Goal: Task Accomplishment & Management: Manage account settings

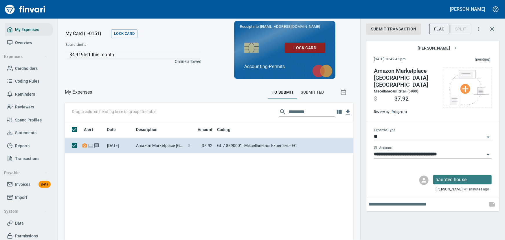
scroll to position [26, 0]
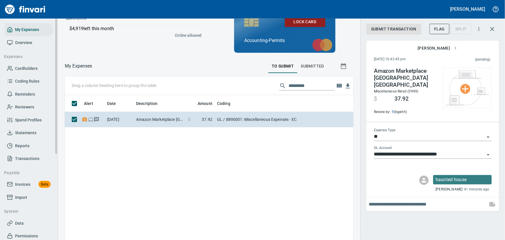
click at [20, 134] on span "Statements" at bounding box center [25, 132] width 21 height 7
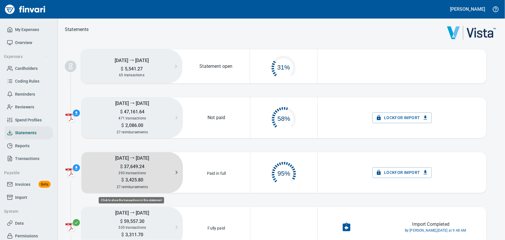
scroll to position [30, 63]
click at [136, 171] on span "393 transactions" at bounding box center [132, 173] width 27 height 4
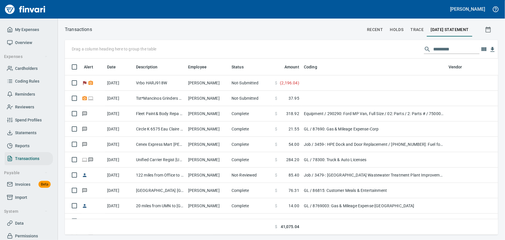
scroll to position [0, 0]
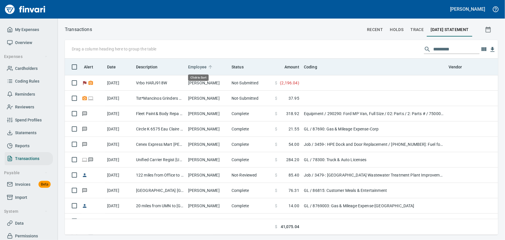
click at [198, 66] on span "Employee" at bounding box center [197, 66] width 19 height 7
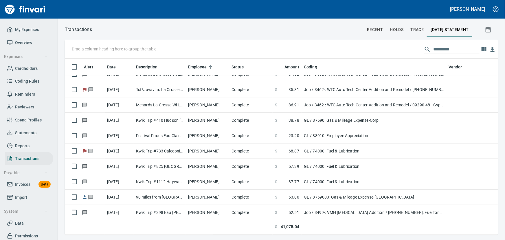
scroll to position [2158, 0]
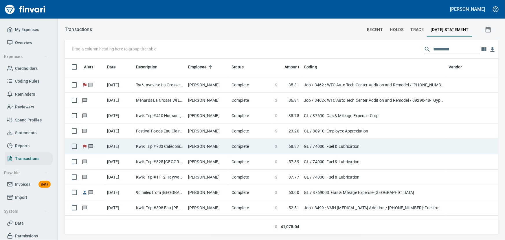
click at [199, 144] on td "[PERSON_NAME]" at bounding box center [207, 146] width 43 height 15
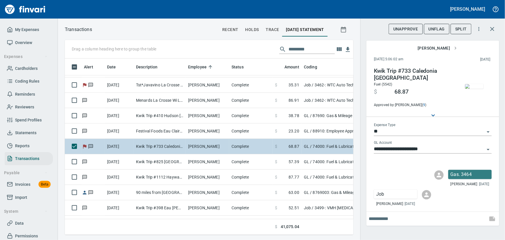
scroll to position [168, 281]
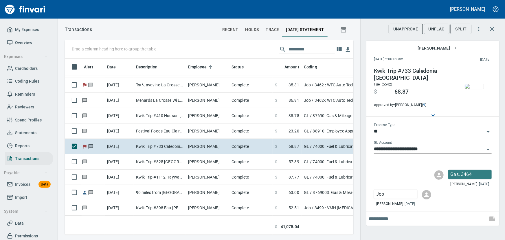
click at [404, 84] on img "button" at bounding box center [474, 86] width 19 height 5
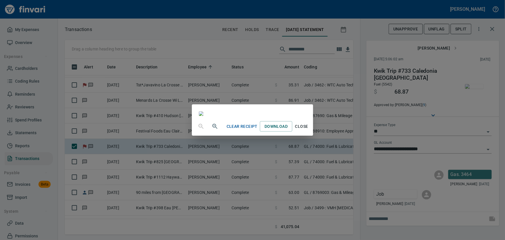
click at [309, 130] on span "Close" at bounding box center [302, 126] width 14 height 7
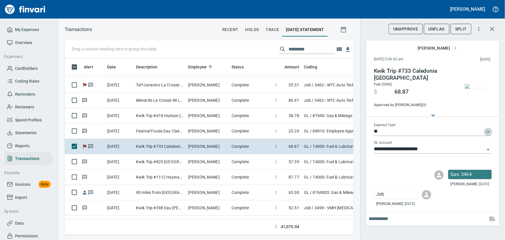
click at [404, 129] on icon "Open" at bounding box center [488, 131] width 7 height 7
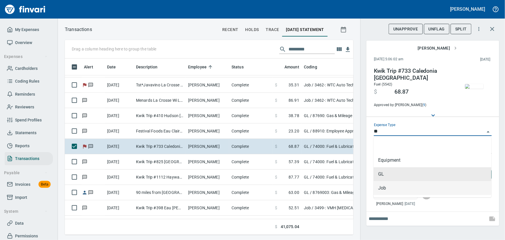
click at [403, 185] on li "Job" at bounding box center [433, 188] width 118 height 14
type input "***"
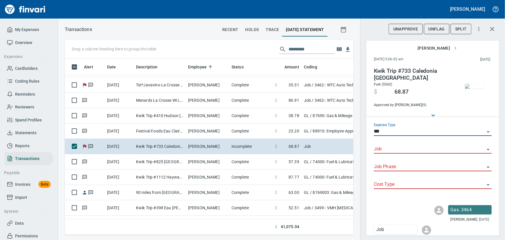
click at [404, 146] on input "Job" at bounding box center [429, 149] width 111 height 8
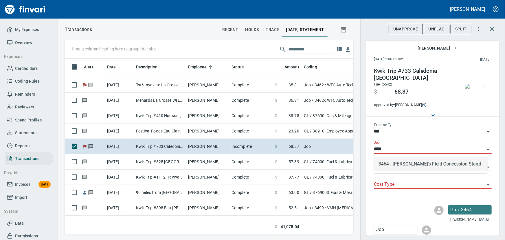
click at [404, 162] on li "3464-: [PERSON_NAME]'s Field Concession Stand" at bounding box center [431, 164] width 114 height 14
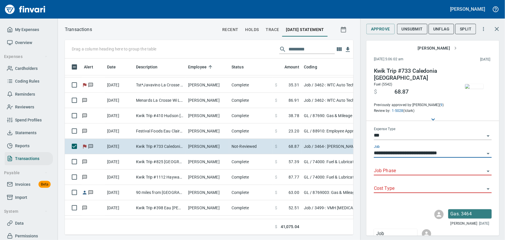
type input "**********"
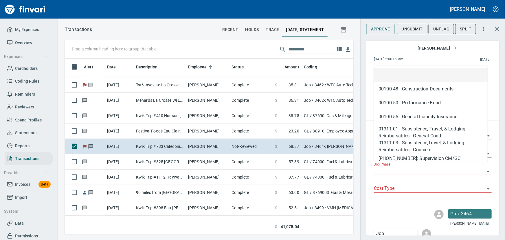
click at [399, 167] on input "Job Phase" at bounding box center [429, 171] width 111 height 8
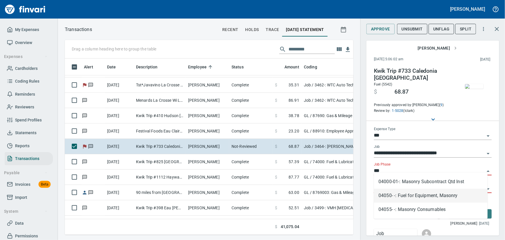
click at [404, 192] on li "04050- -: Fuel for Equipment, Masonry" at bounding box center [431, 195] width 114 height 14
type input "**********"
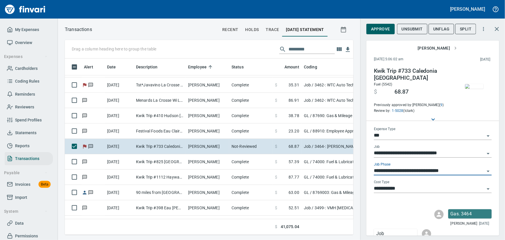
type input "**********"
click at [386, 30] on span "Approve" at bounding box center [380, 28] width 19 height 7
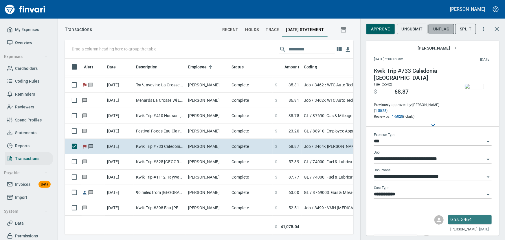
click at [404, 31] on span "UnFlag" at bounding box center [441, 28] width 16 height 7
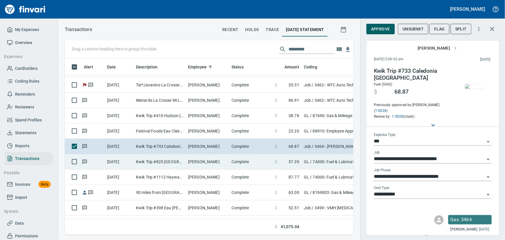
click at [189, 162] on td "[PERSON_NAME]" at bounding box center [207, 161] width 43 height 15
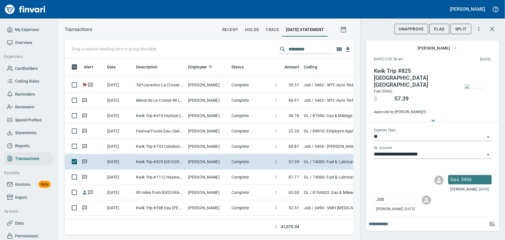
click at [404, 87] on div "Kwik Trip #825 Hokah MN Fuel (5542) $ 57.39 Approved by: [PERSON_NAME] ( 9 )" at bounding box center [432, 92] width 127 height 59
click at [404, 86] on span "button" at bounding box center [474, 86] width 24 height 5
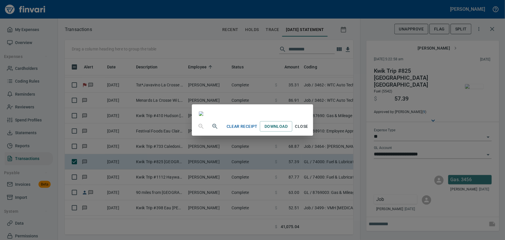
click at [309, 130] on span "Close" at bounding box center [302, 126] width 14 height 7
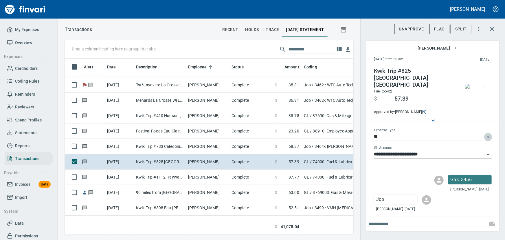
click at [404, 133] on icon "Open" at bounding box center [488, 136] width 7 height 7
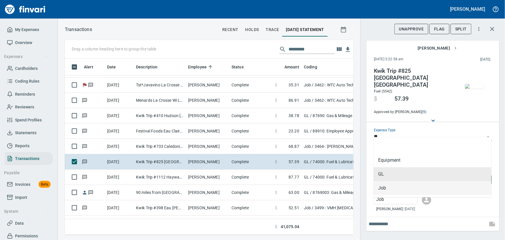
click at [385, 190] on li "Job" at bounding box center [433, 188] width 118 height 14
type input "***"
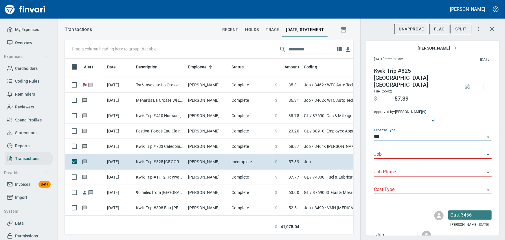
click at [393, 146] on div "Job" at bounding box center [433, 152] width 118 height 13
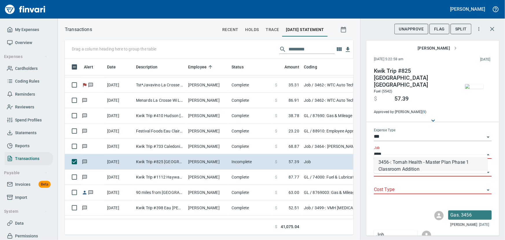
click at [395, 160] on li "3456-: Tomah Health - Master Plan Phase 1 Classroom Addition" at bounding box center [431, 164] width 114 height 14
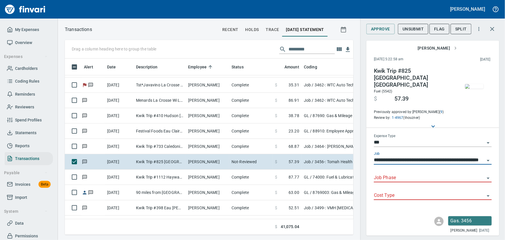
type input "**********"
click at [394, 174] on input "Job Phase" at bounding box center [429, 178] width 111 height 8
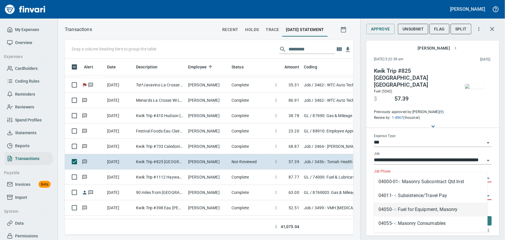
click at [400, 205] on li "04050- -: Fuel for Equipment, Masonry" at bounding box center [431, 209] width 114 height 14
type input "**********"
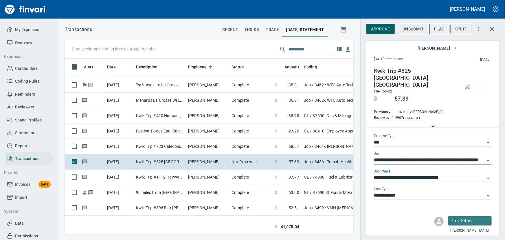
type input "**********"
click at [379, 29] on span "Approve" at bounding box center [380, 28] width 19 height 7
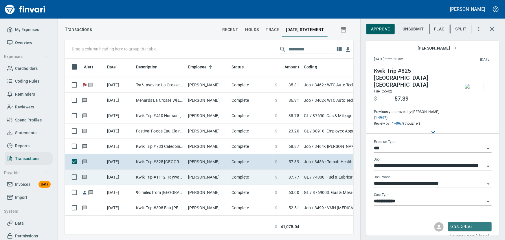
click at [160, 176] on td "Kwik Trip #1112 Hayward WI" at bounding box center [160, 176] width 52 height 15
type input "**"
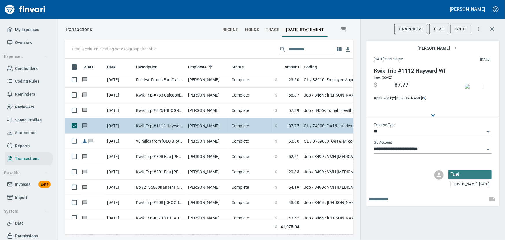
scroll to position [2210, 0]
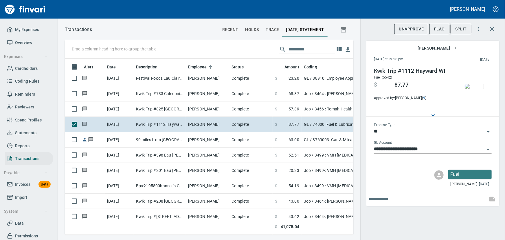
click at [404, 85] on img "button" at bounding box center [474, 86] width 19 height 5
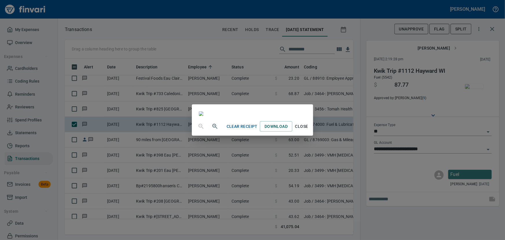
click at [309, 130] on span "Close" at bounding box center [302, 126] width 14 height 7
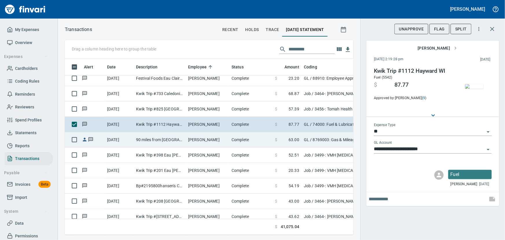
click at [176, 137] on td "90 miles from [GEOGRAPHIC_DATA] to [GEOGRAPHIC_DATA]" at bounding box center [160, 139] width 52 height 15
type input "**********"
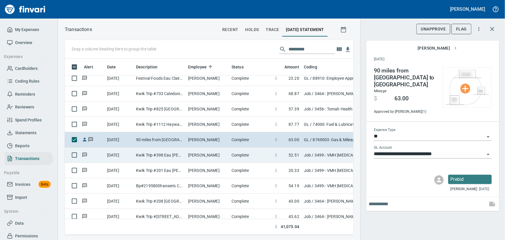
click at [149, 155] on td "Kwik Trip #398 Eau [PERSON_NAME]" at bounding box center [160, 154] width 52 height 15
type input "***"
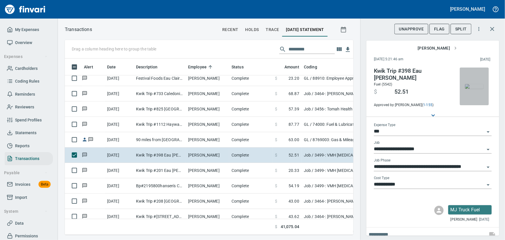
click at [404, 85] on img "button" at bounding box center [474, 86] width 19 height 5
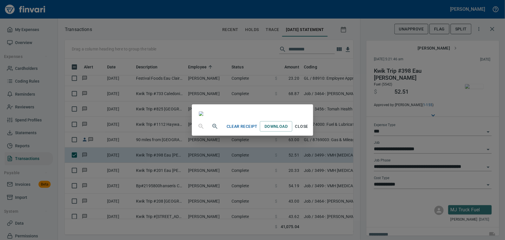
click at [309, 130] on span "Close" at bounding box center [302, 126] width 14 height 7
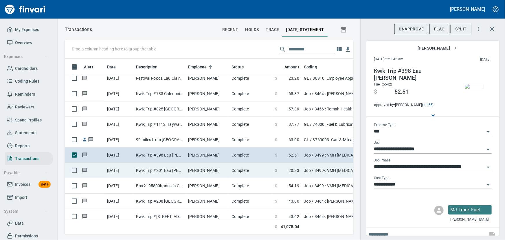
click at [149, 171] on td "Kwik Trip #201 Eau [PERSON_NAME]" at bounding box center [160, 170] width 52 height 15
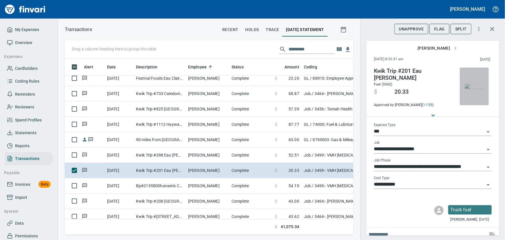
click at [404, 89] on img "button" at bounding box center [474, 86] width 19 height 5
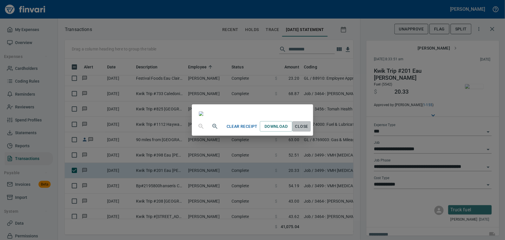
click at [309, 130] on span "Close" at bounding box center [302, 126] width 14 height 7
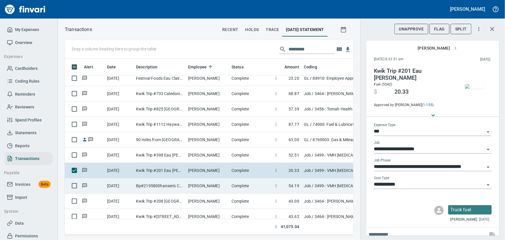
click at [153, 188] on td "Bp#2195800hansen's Cor Eau Claire WI" at bounding box center [160, 185] width 52 height 15
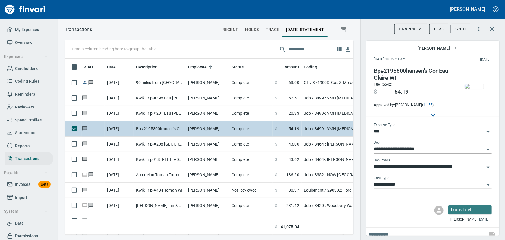
scroll to position [2289, 0]
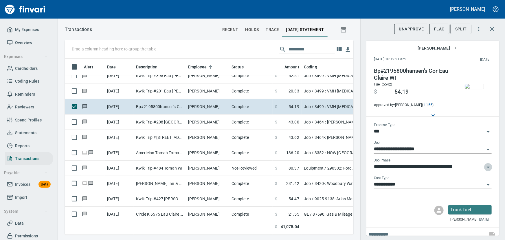
click at [404, 168] on icon "Open" at bounding box center [488, 166] width 3 height 1
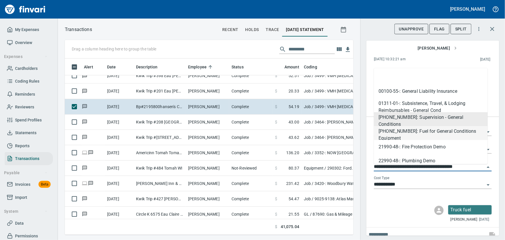
click at [404, 130] on li "[PHONE_NUMBER]: Fuel for General Conditions Equipment" at bounding box center [431, 133] width 114 height 14
type input "**********"
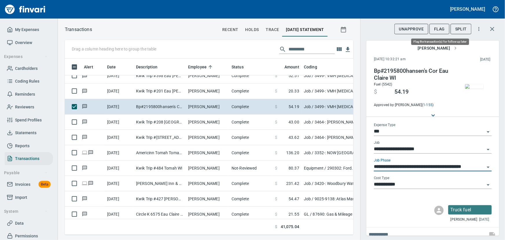
click at [404, 31] on span "Flag" at bounding box center [439, 28] width 11 height 7
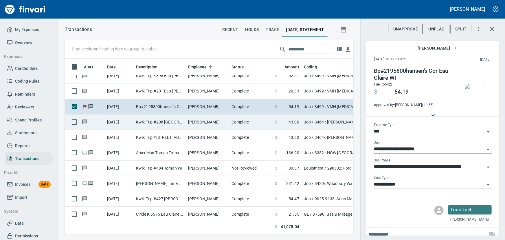
click at [145, 123] on td "Kwik Trip #208 [GEOGRAPHIC_DATA] [GEOGRAPHIC_DATA]" at bounding box center [160, 121] width 52 height 15
type input "**********"
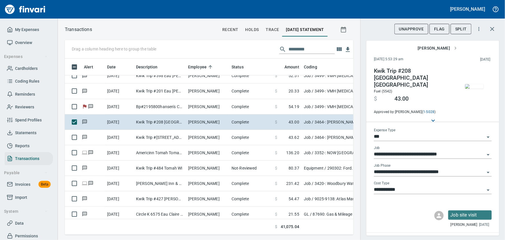
click at [404, 85] on img "button" at bounding box center [474, 86] width 19 height 5
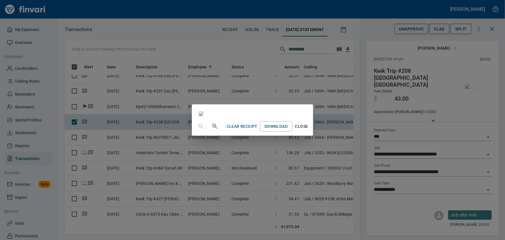
scroll to position [79, 0]
click at [309, 130] on span "Close" at bounding box center [302, 126] width 14 height 7
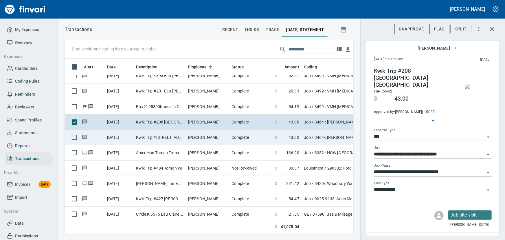
click at [171, 137] on td "Kwik Trip #[STREET_ADDRESS]" at bounding box center [160, 137] width 52 height 15
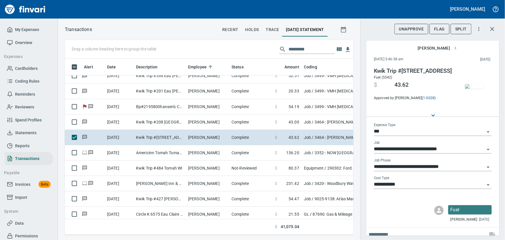
click at [404, 88] on img "button" at bounding box center [474, 86] width 19 height 5
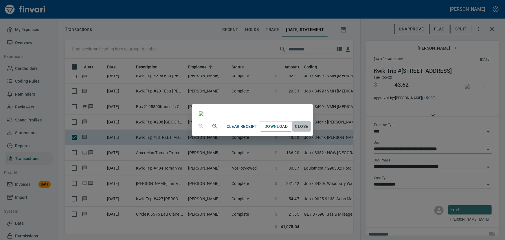
click at [309, 130] on span "Close" at bounding box center [302, 126] width 14 height 7
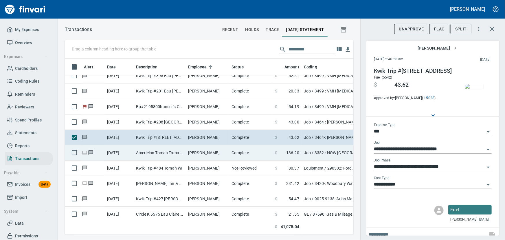
click at [165, 154] on td "Americinn Tomah Tomah WI" at bounding box center [160, 152] width 52 height 15
type input "**********"
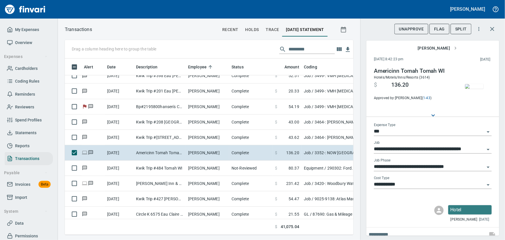
click at [404, 89] on img "button" at bounding box center [474, 86] width 19 height 5
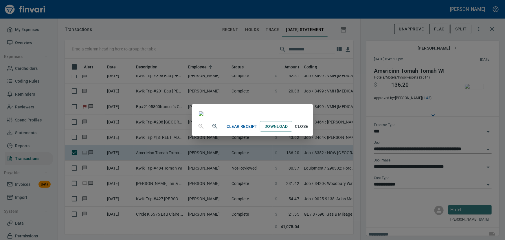
click at [309, 130] on span "Close" at bounding box center [302, 126] width 14 height 7
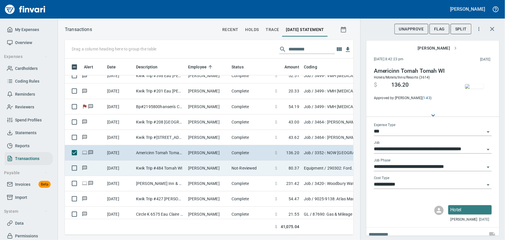
click at [179, 167] on td "Kwik Trip #484 Tomah WI" at bounding box center [160, 167] width 52 height 15
type input "*********"
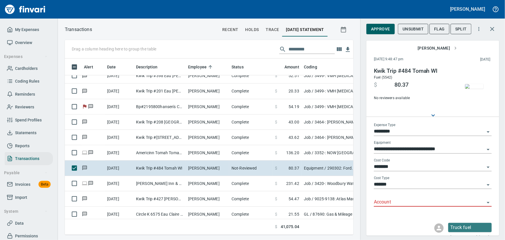
click at [404, 88] on img "button" at bounding box center [474, 86] width 19 height 5
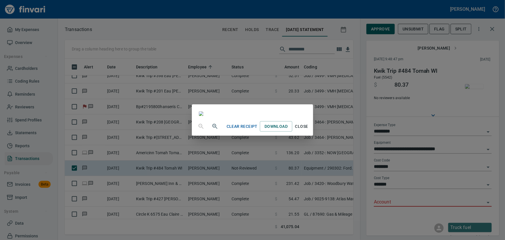
click at [309, 130] on span "Close" at bounding box center [302, 126] width 14 height 7
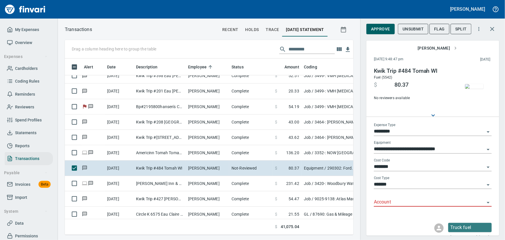
click at [404, 202] on icon "Open" at bounding box center [488, 202] width 3 height 1
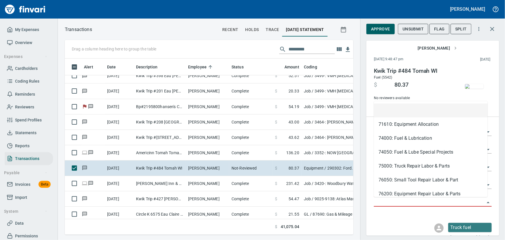
scroll to position [168, 281]
click at [404, 138] on li "74000: Fuel & Lubrication" at bounding box center [431, 138] width 114 height 14
type input "**********"
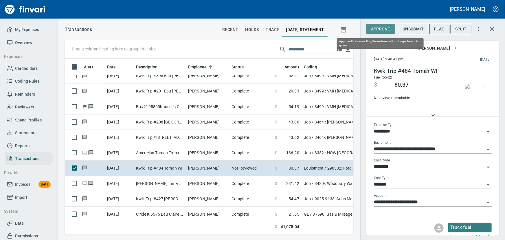
click at [384, 30] on span "Approve" at bounding box center [380, 28] width 19 height 7
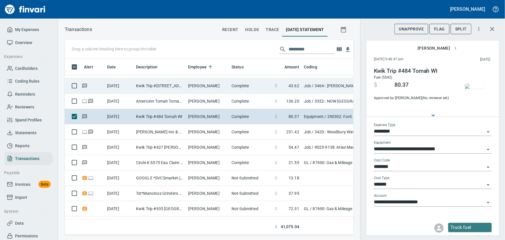
scroll to position [2342, 0]
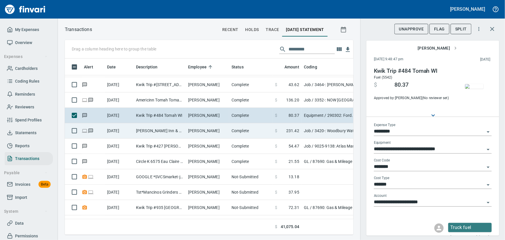
click at [169, 127] on td "[PERSON_NAME] Inn & Suites Hudson WI" at bounding box center [160, 130] width 52 height 15
type input "***"
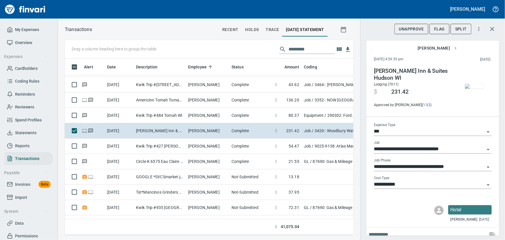
click at [404, 89] on img "button" at bounding box center [474, 86] width 19 height 5
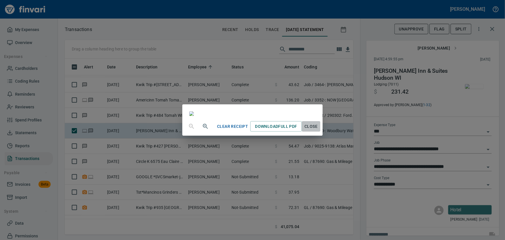
click at [318, 130] on span "Close" at bounding box center [311, 126] width 14 height 7
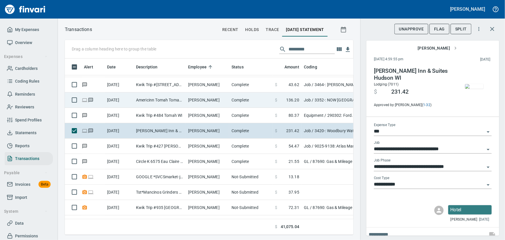
scroll to position [168, 281]
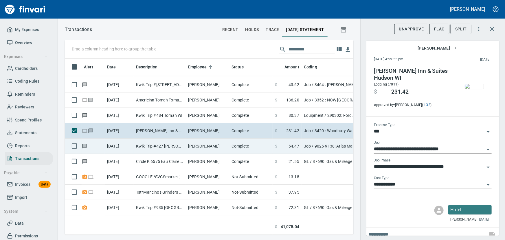
click at [166, 144] on td "Kwik Trip #427 [PERSON_NAME] [GEOGRAPHIC_DATA]" at bounding box center [160, 145] width 52 height 15
type input "**********"
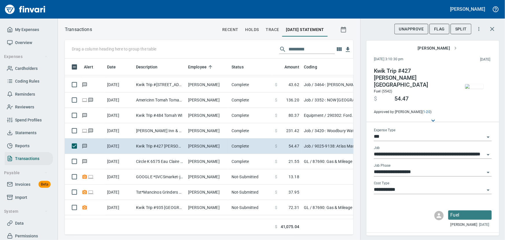
click at [404, 88] on img "button" at bounding box center [474, 86] width 19 height 5
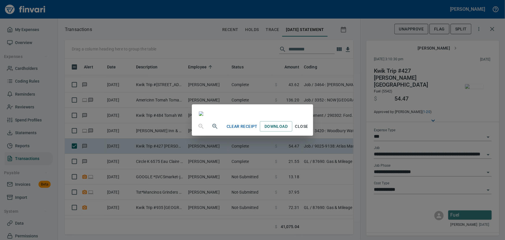
click at [309, 130] on span "Close" at bounding box center [302, 126] width 14 height 7
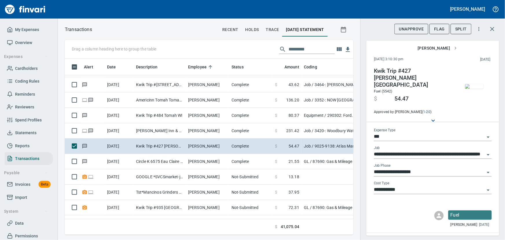
click at [404, 172] on icon "Open" at bounding box center [488, 172] width 3 height 1
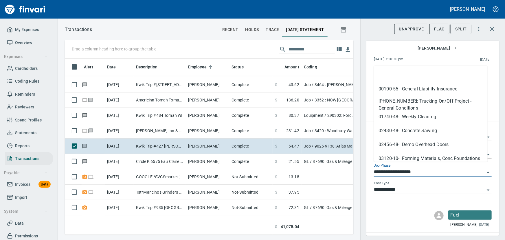
scroll to position [168, 281]
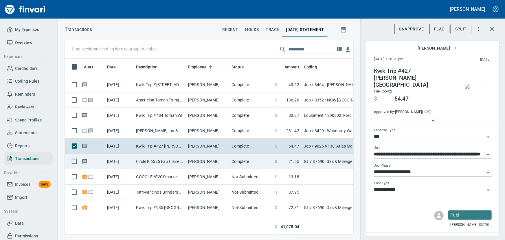
click at [173, 161] on td "Circle K 6575 Eau Claire WI" at bounding box center [160, 161] width 52 height 15
type input "**"
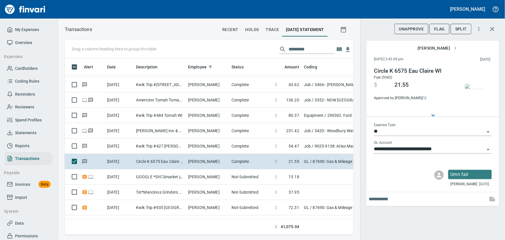
click at [404, 87] on img "button" at bounding box center [474, 86] width 19 height 5
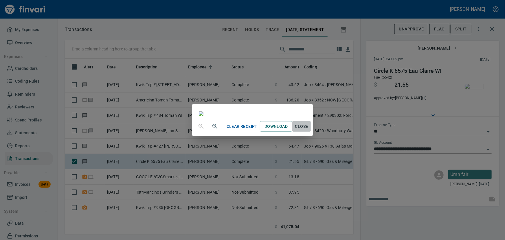
click at [309, 130] on span "Close" at bounding box center [302, 126] width 14 height 7
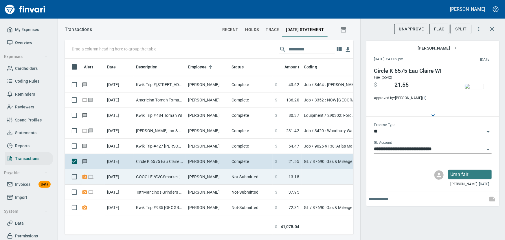
click at [142, 175] on td "GOOGLE *SVCSmarket-joh [PHONE_NUMBER] CA" at bounding box center [160, 176] width 52 height 15
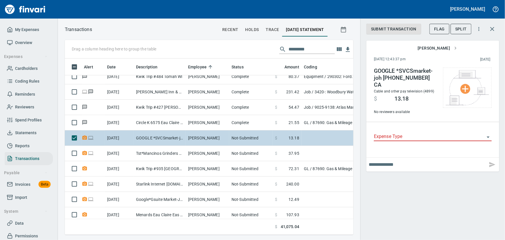
scroll to position [2394, 0]
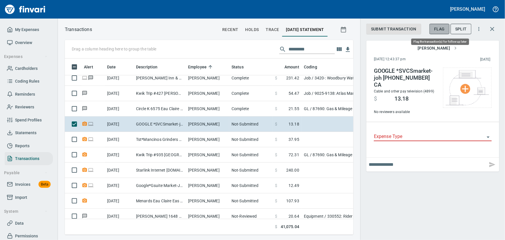
click at [404, 29] on span "Flag" at bounding box center [439, 28] width 11 height 7
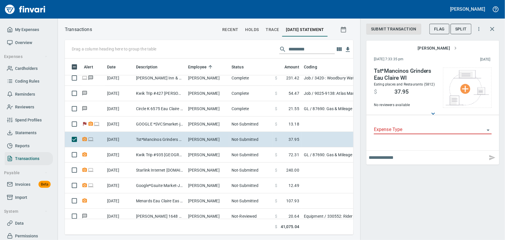
click at [404, 30] on span "Flag" at bounding box center [439, 28] width 11 height 7
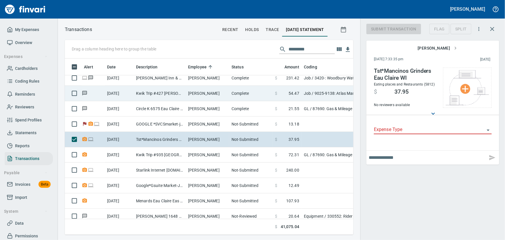
scroll to position [168, 281]
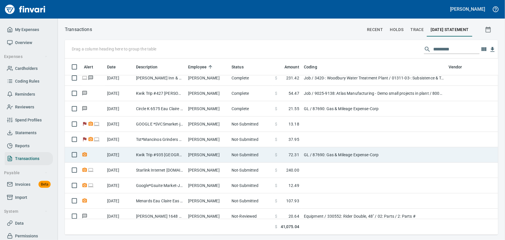
scroll to position [0, 0]
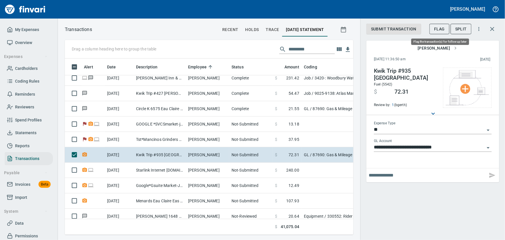
click at [404, 29] on button "Flag" at bounding box center [440, 29] width 20 height 11
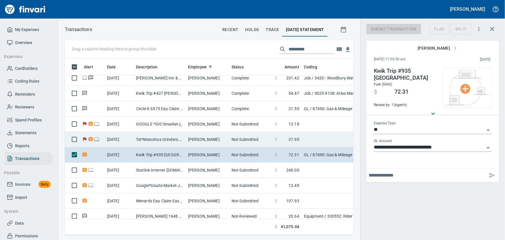
scroll to position [168, 281]
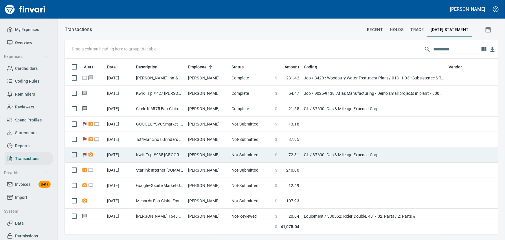
scroll to position [0, 0]
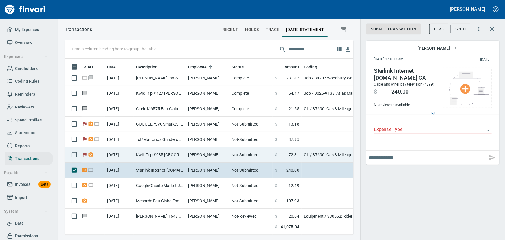
scroll to position [168, 281]
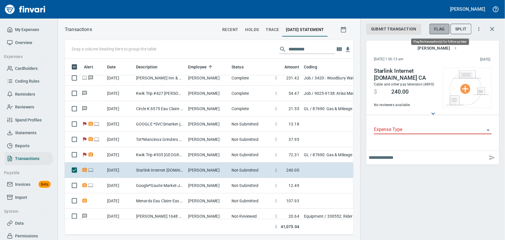
click at [404, 29] on span "Flag" at bounding box center [439, 28] width 11 height 7
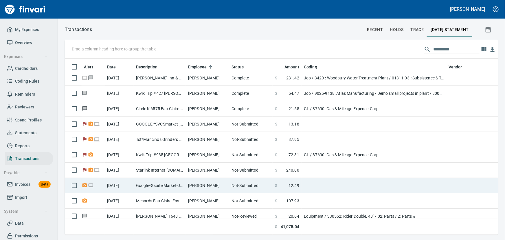
scroll to position [0, 0]
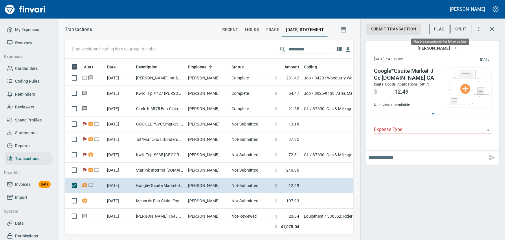
click at [404, 29] on span "Flag" at bounding box center [439, 28] width 11 height 7
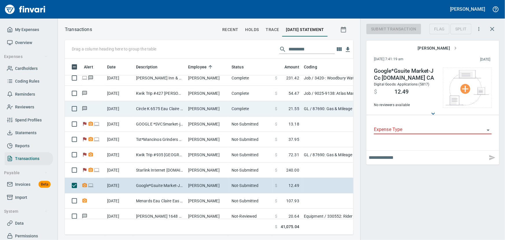
scroll to position [168, 281]
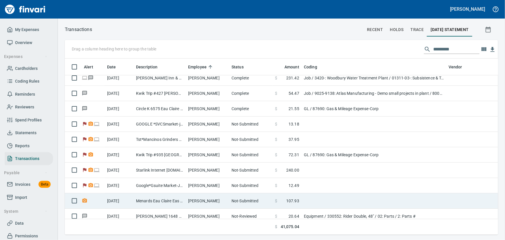
scroll to position [0, 0]
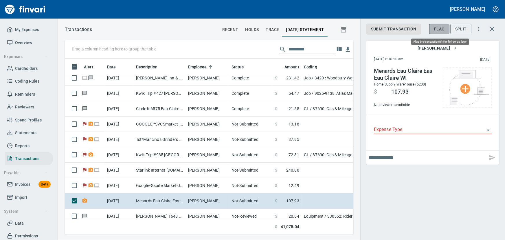
click at [404, 29] on span "Flag" at bounding box center [439, 28] width 11 height 7
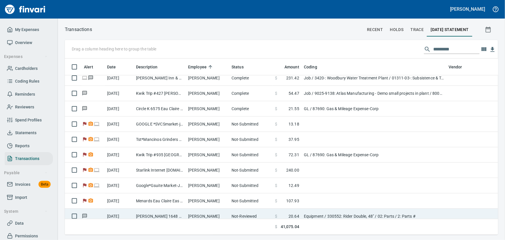
scroll to position [168, 424]
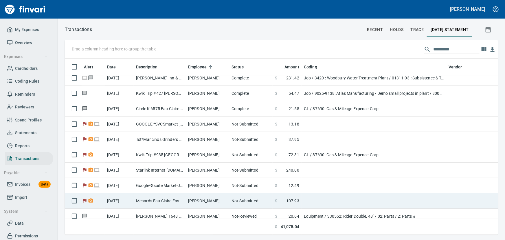
click at [160, 201] on td "Menards Eau Claire Eas Eau Claire WI" at bounding box center [160, 200] width 52 height 15
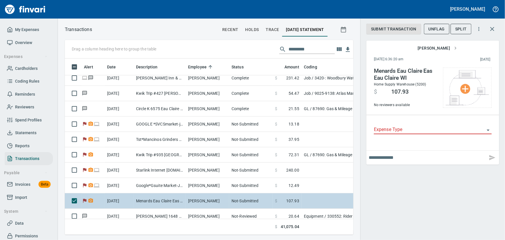
scroll to position [168, 281]
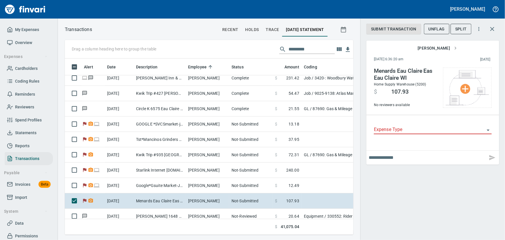
click at [404, 160] on input "text" at bounding box center [427, 157] width 117 height 9
type input "**********"
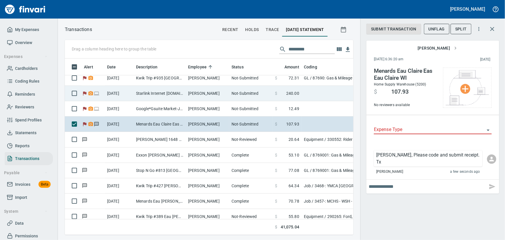
scroll to position [2473, 0]
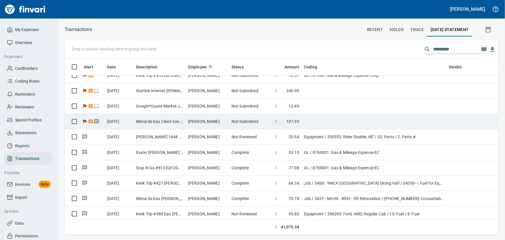
scroll to position [168, 424]
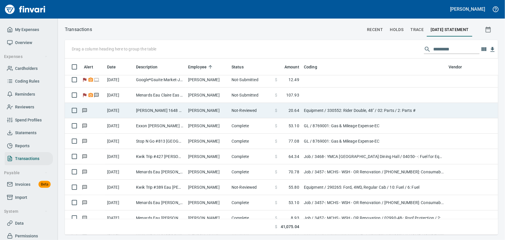
click at [150, 109] on td "[PERSON_NAME] 1648 Eau [PERSON_NAME]" at bounding box center [160, 110] width 52 height 15
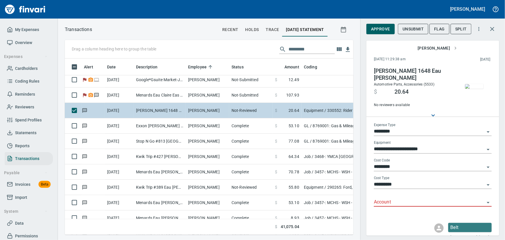
scroll to position [168, 281]
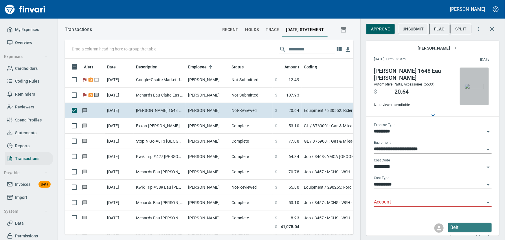
click at [404, 89] on img "button" at bounding box center [474, 86] width 19 height 5
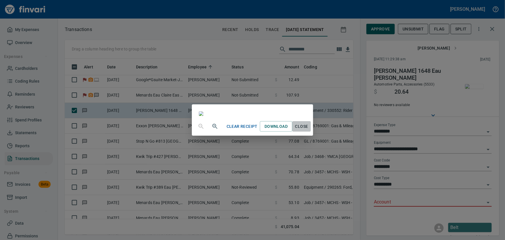
click at [309, 130] on span "Close" at bounding box center [302, 126] width 14 height 7
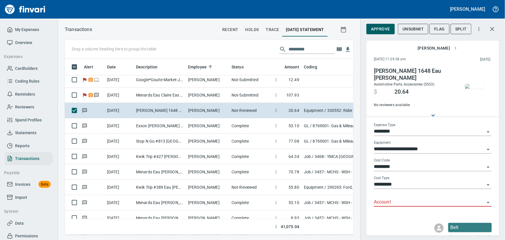
click at [404, 201] on icon "Open" at bounding box center [488, 202] width 7 height 7
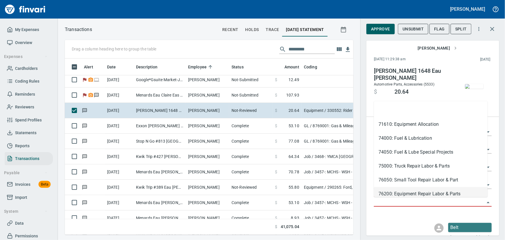
click at [391, 193] on li "76200: Equipment Repair Labor & Parts" at bounding box center [431, 194] width 114 height 14
type input "**********"
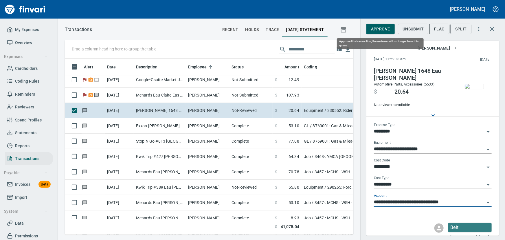
click at [377, 30] on span "Approve" at bounding box center [380, 28] width 19 height 7
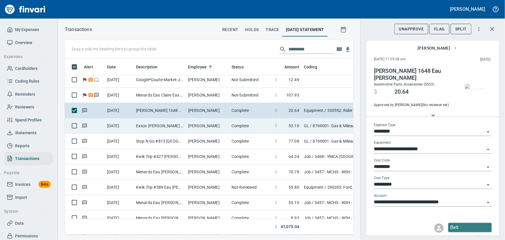
click at [131, 124] on td "[DATE]" at bounding box center [119, 125] width 29 height 15
type input "**"
type input "**********"
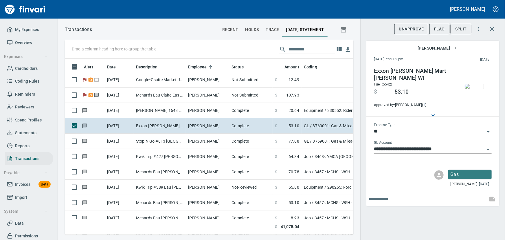
click at [404, 84] on img "button" at bounding box center [474, 86] width 19 height 5
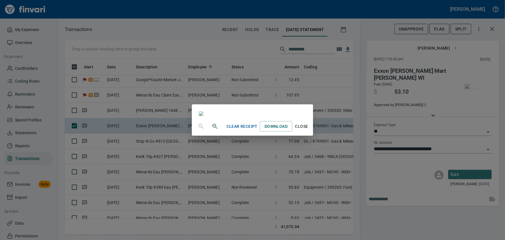
click at [309, 130] on span "Close" at bounding box center [302, 126] width 14 height 7
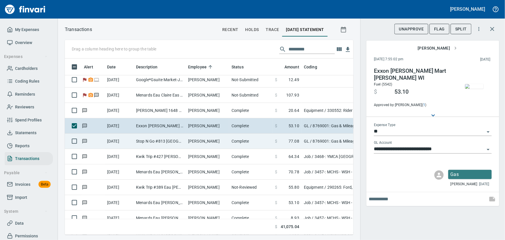
click at [134, 142] on td "Stop N Go #813 [GEOGRAPHIC_DATA][PERSON_NAME]" at bounding box center [160, 140] width 52 height 15
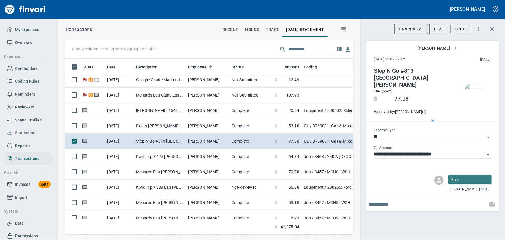
click at [404, 89] on img "button" at bounding box center [474, 86] width 19 height 5
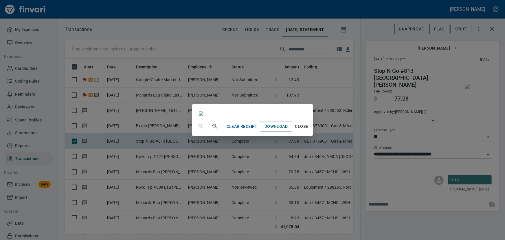
scroll to position [79, 0]
click at [309, 130] on span "Close" at bounding box center [302, 126] width 14 height 7
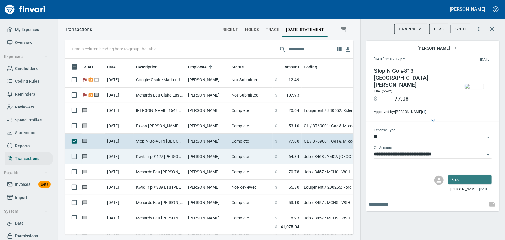
click at [171, 153] on td "Kwik Trip #427 [PERSON_NAME] [GEOGRAPHIC_DATA]" at bounding box center [160, 156] width 52 height 15
type input "***"
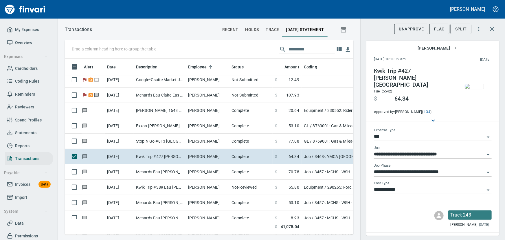
click at [404, 88] on img "button" at bounding box center [474, 86] width 19 height 5
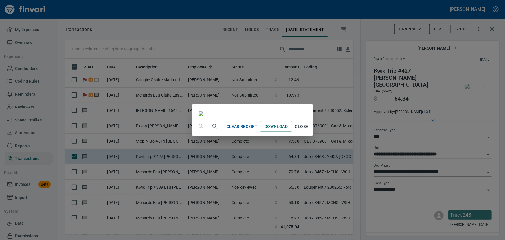
click at [309, 130] on span "Close" at bounding box center [302, 126] width 14 height 7
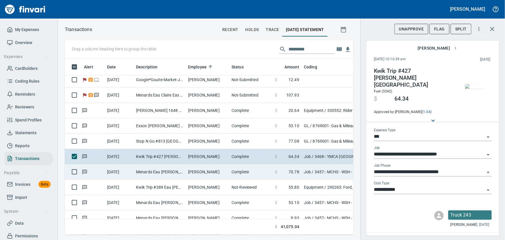
click at [145, 170] on td "Menards Eau [PERSON_NAME] [PERSON_NAME] Eau [PERSON_NAME]" at bounding box center [160, 171] width 52 height 15
type input "**********"
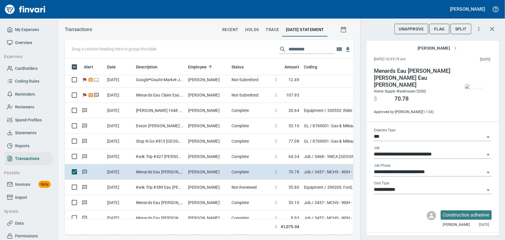
click at [404, 84] on img "button" at bounding box center [474, 86] width 19 height 5
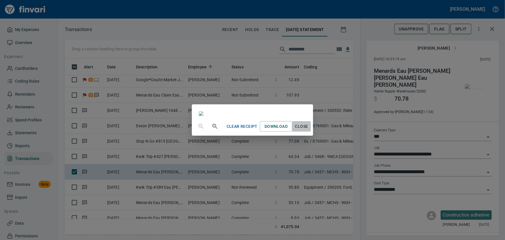
click at [309, 130] on span "Close" at bounding box center [302, 126] width 14 height 7
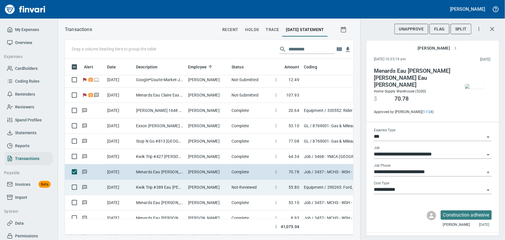
click at [147, 189] on td "Kwik Trip #389 Eau [PERSON_NAME]" at bounding box center [160, 186] width 52 height 15
type input "*********"
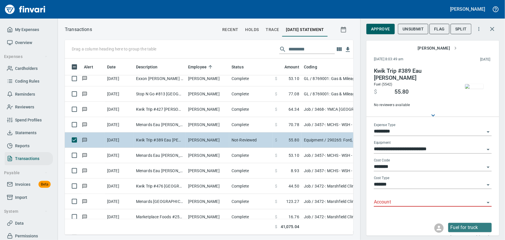
scroll to position [2553, 0]
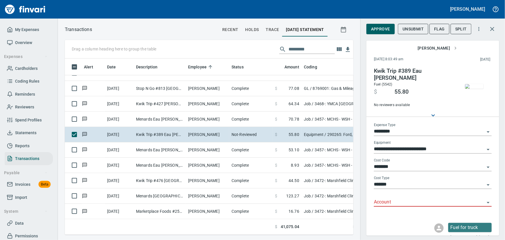
click at [404, 89] on img "button" at bounding box center [474, 86] width 19 height 5
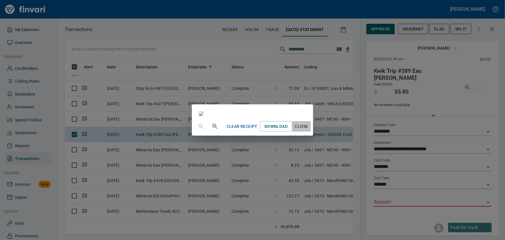
click at [309, 130] on span "Close" at bounding box center [302, 126] width 14 height 7
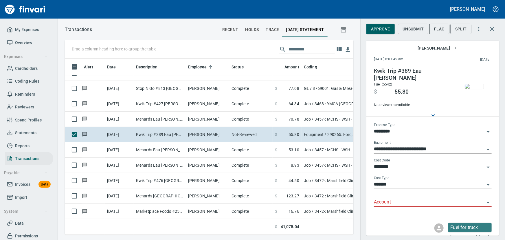
click at [404, 201] on icon "Open" at bounding box center [488, 202] width 7 height 7
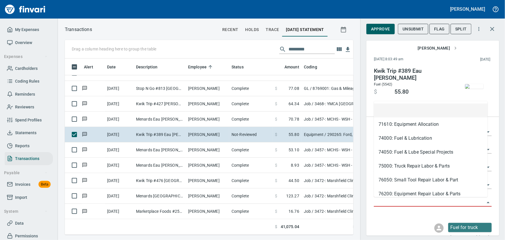
scroll to position [168, 281]
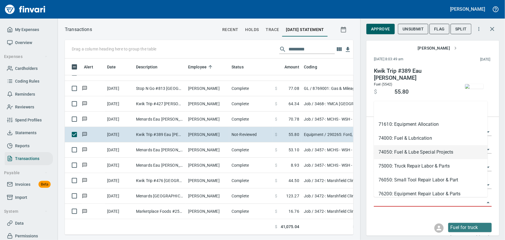
click at [393, 153] on li "74050: Fuel & Lube Special Projects" at bounding box center [431, 152] width 114 height 14
type input "**********"
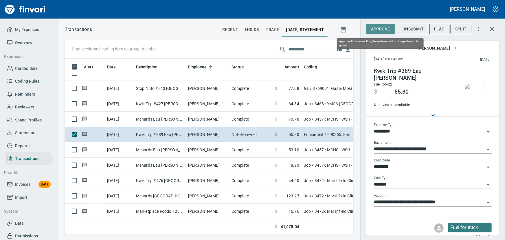
click at [383, 28] on span "Approve" at bounding box center [380, 28] width 19 height 7
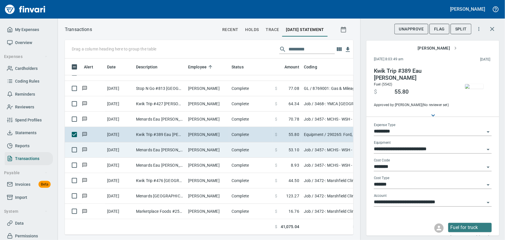
click at [181, 148] on td "Menards Eau [PERSON_NAME] [PERSON_NAME] Eau [PERSON_NAME]" at bounding box center [160, 149] width 52 height 15
type input "***"
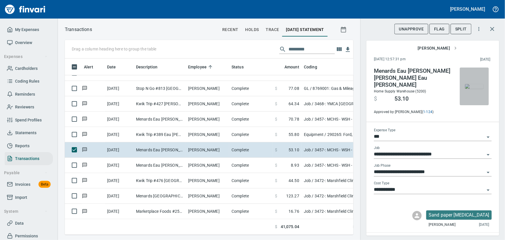
click at [404, 84] on img "button" at bounding box center [474, 86] width 19 height 5
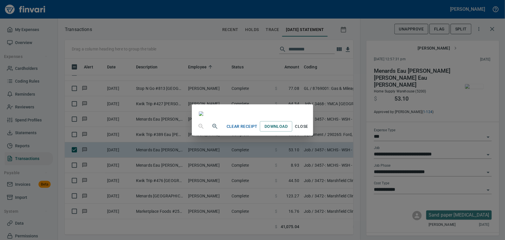
click at [309, 130] on span "Close" at bounding box center [302, 126] width 14 height 7
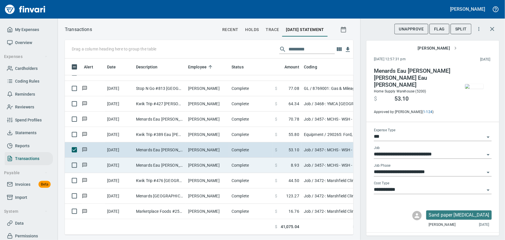
click at [162, 161] on td "Menards Eau [PERSON_NAME] [PERSON_NAME] Eau [PERSON_NAME]" at bounding box center [160, 164] width 52 height 15
type input "**********"
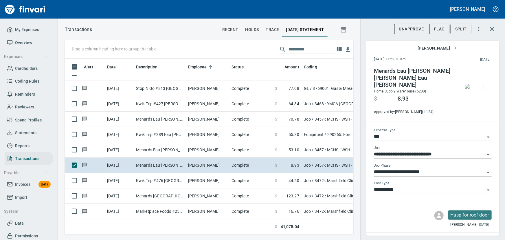
scroll to position [168, 281]
click at [404, 27] on span "Flag" at bounding box center [439, 28] width 11 height 7
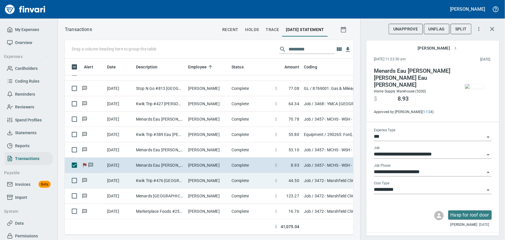
click at [137, 178] on td "Kwik Trip #476 [GEOGRAPHIC_DATA]" at bounding box center [160, 180] width 52 height 15
type input "**********"
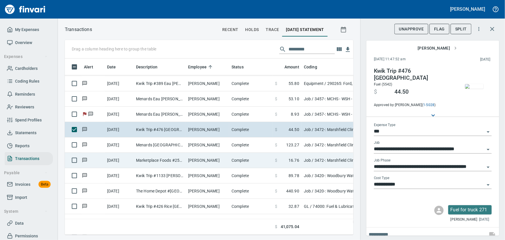
scroll to position [2605, 0]
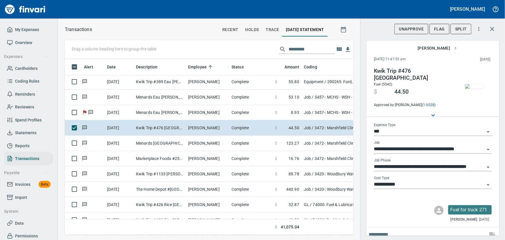
click at [404, 87] on img "button" at bounding box center [474, 86] width 19 height 5
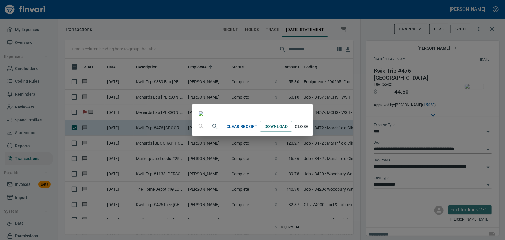
click at [309, 130] on span "Close" at bounding box center [302, 126] width 14 height 7
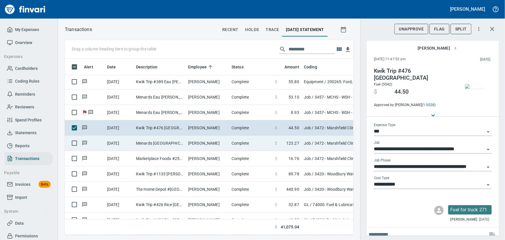
click at [206, 139] on td "[PERSON_NAME]" at bounding box center [207, 142] width 43 height 15
type input "**********"
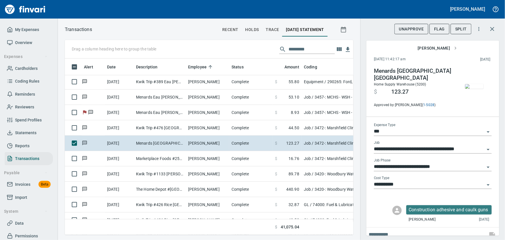
click at [404, 84] on img "button" at bounding box center [474, 86] width 19 height 5
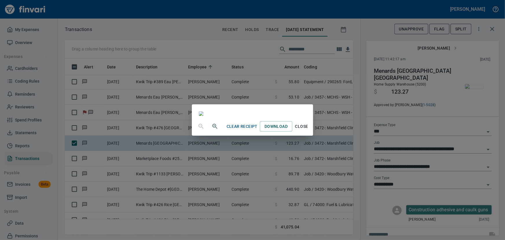
click at [309, 130] on span "Close" at bounding box center [302, 126] width 14 height 7
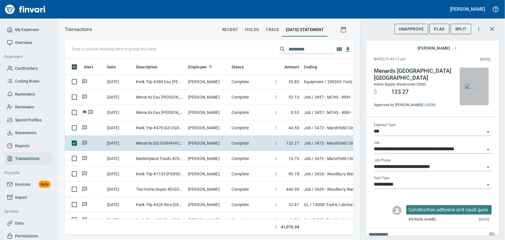
click at [404, 84] on img "button" at bounding box center [474, 86] width 19 height 5
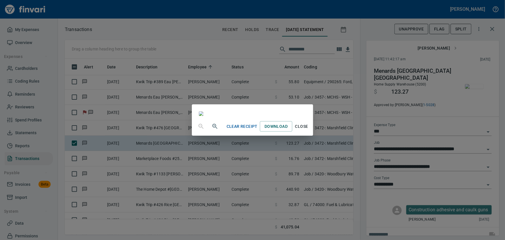
click at [309, 130] on span "Close" at bounding box center [302, 126] width 14 height 7
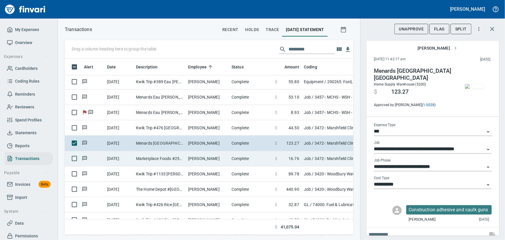
click at [172, 159] on td "Marketplace Foods #258 [GEOGRAPHIC_DATA]" at bounding box center [160, 158] width 52 height 15
type input "**********"
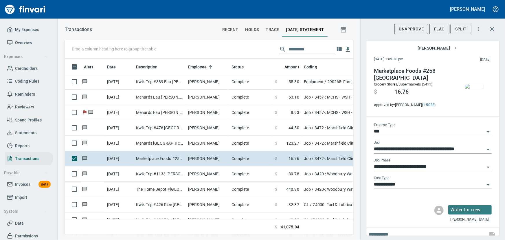
click at [404, 88] on img "button" at bounding box center [474, 86] width 19 height 5
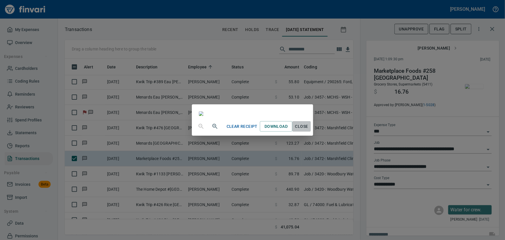
click at [309, 130] on span "Close" at bounding box center [302, 126] width 14 height 7
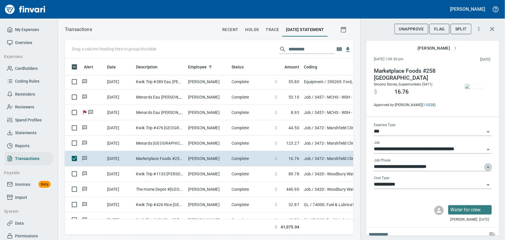
click at [404, 166] on icon "Open" at bounding box center [488, 167] width 7 height 7
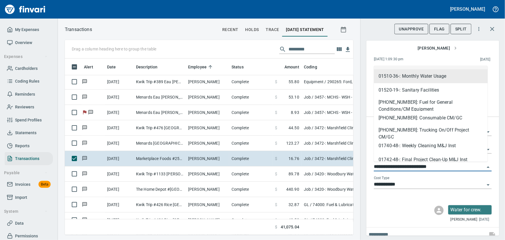
scroll to position [82, 0]
click at [404, 118] on li "[PHONE_NUMBER]: Consumable CM/GC" at bounding box center [431, 118] width 114 height 14
type input "**********"
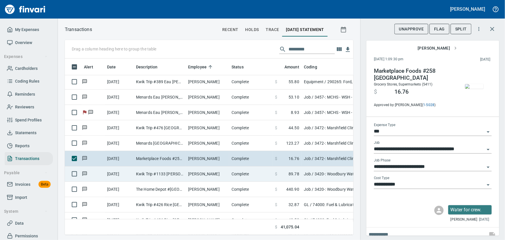
click at [139, 173] on td "Kwik Trip #1133 [PERSON_NAME] WI" at bounding box center [160, 173] width 52 height 15
type input "**********"
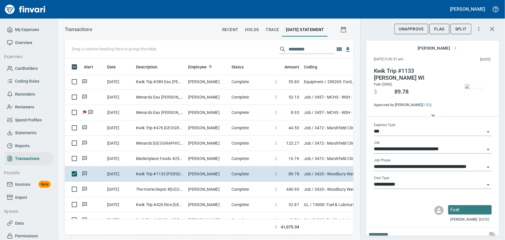
click at [404, 85] on img "button" at bounding box center [474, 86] width 19 height 5
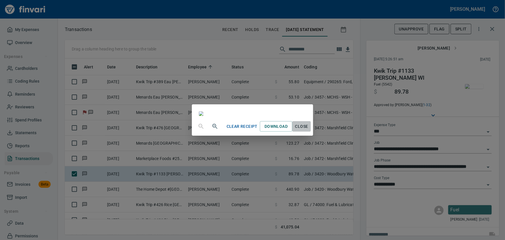
click at [309, 130] on span "Close" at bounding box center [302, 126] width 14 height 7
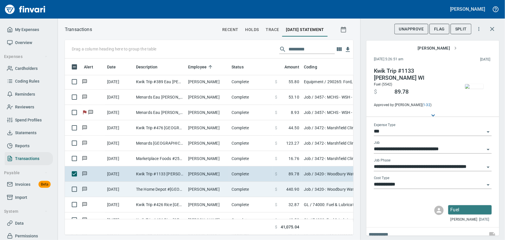
drag, startPoint x: 153, startPoint y: 188, endPoint x: 159, endPoint y: 188, distance: 5.8
click at [153, 188] on td "The Home Depot #[GEOGRAPHIC_DATA]" at bounding box center [160, 188] width 52 height 15
type input "**********"
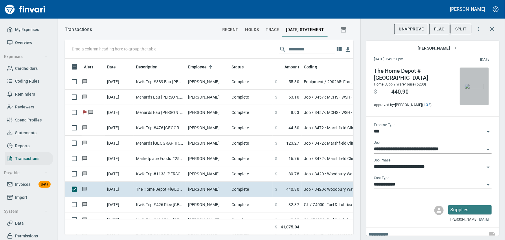
click at [404, 84] on img "button" at bounding box center [474, 86] width 19 height 5
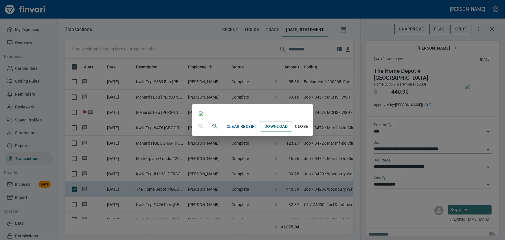
scroll to position [52, 0]
click at [309, 130] on span "Close" at bounding box center [302, 126] width 14 height 7
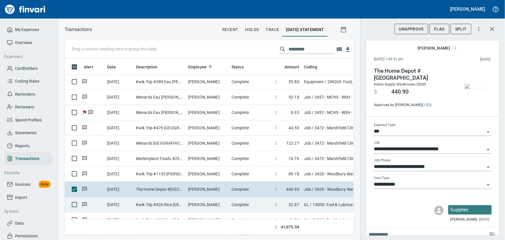
click at [161, 202] on td "Kwik Trip #426 Rice [GEOGRAPHIC_DATA]" at bounding box center [160, 204] width 52 height 15
type input "**"
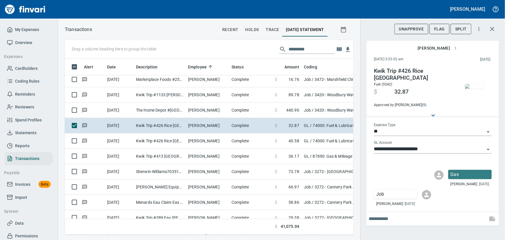
scroll to position [168, 281]
click at [404, 87] on img "button" at bounding box center [474, 86] width 19 height 5
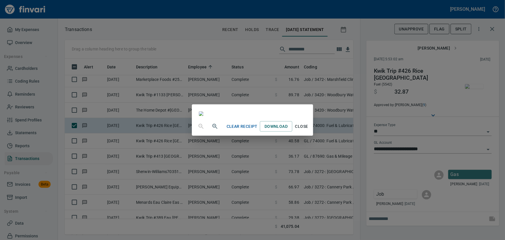
click at [309, 130] on span "Close" at bounding box center [302, 126] width 14 height 7
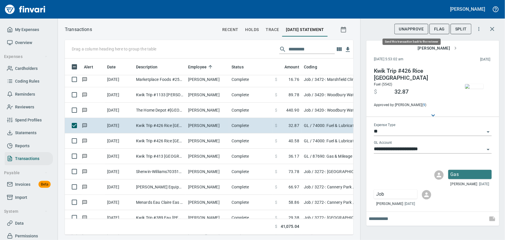
click at [404, 27] on span "UnApprove" at bounding box center [411, 28] width 25 height 7
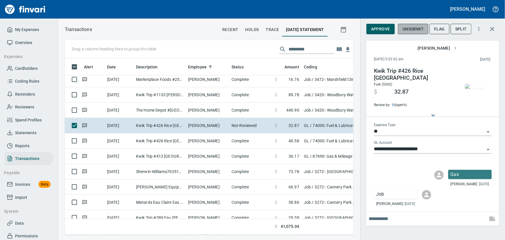
click at [404, 30] on span "Unsubmit" at bounding box center [413, 28] width 21 height 7
click at [401, 208] on input "text" at bounding box center [427, 218] width 117 height 9
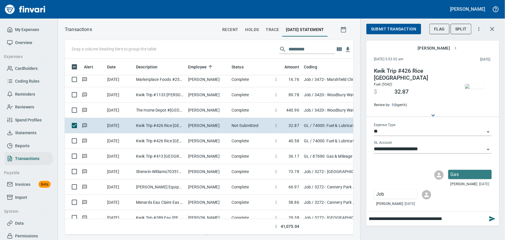
type input "**********"
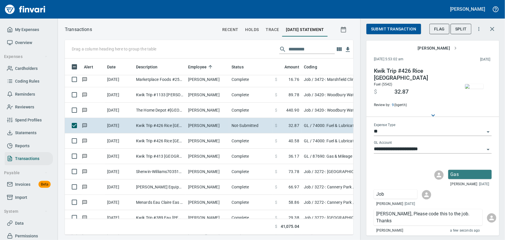
scroll to position [10, 0]
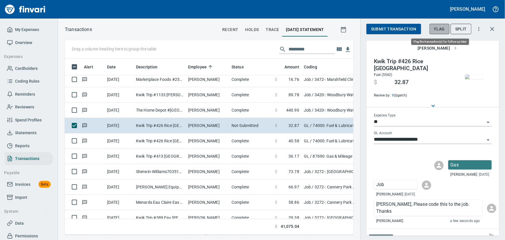
click at [404, 26] on span "Flag" at bounding box center [439, 28] width 11 height 7
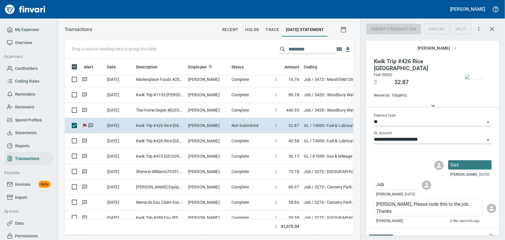
scroll to position [168, 281]
click at [404, 120] on icon "Open" at bounding box center [488, 122] width 7 height 7
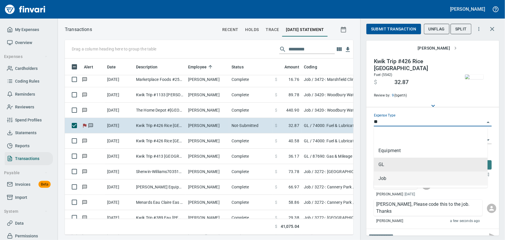
click at [398, 180] on li "Job" at bounding box center [431, 178] width 114 height 14
type input "***"
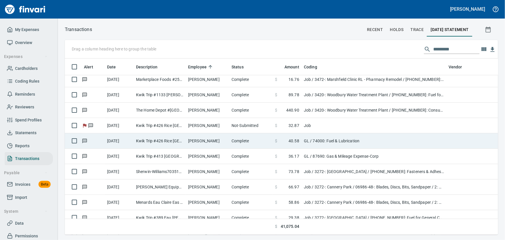
scroll to position [0, 0]
click at [139, 144] on td "Kwik Trip #426 Rice [GEOGRAPHIC_DATA]" at bounding box center [160, 140] width 52 height 15
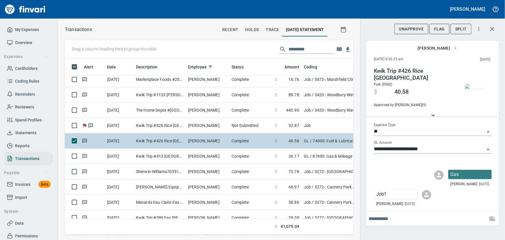
scroll to position [168, 281]
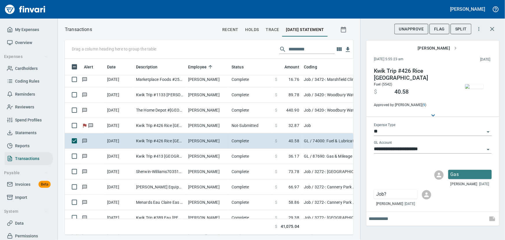
click at [404, 88] on img "button" at bounding box center [474, 86] width 19 height 5
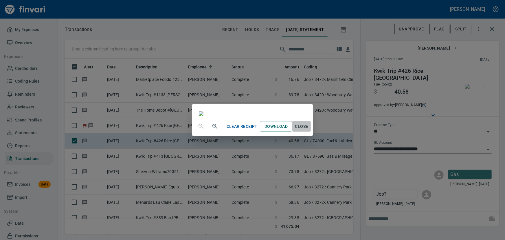
click at [309, 130] on span "Close" at bounding box center [302, 126] width 14 height 7
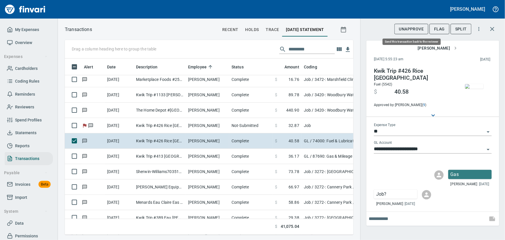
click at [404, 28] on span "UnApprove" at bounding box center [411, 28] width 25 height 7
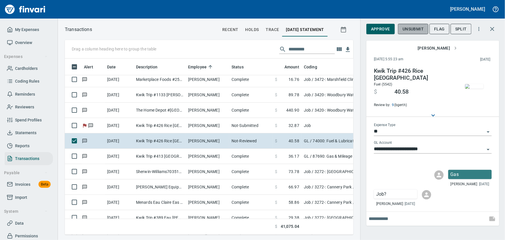
click at [404, 28] on span "Unsubmit" at bounding box center [413, 28] width 21 height 7
click at [404, 133] on icon "Open" at bounding box center [488, 131] width 7 height 7
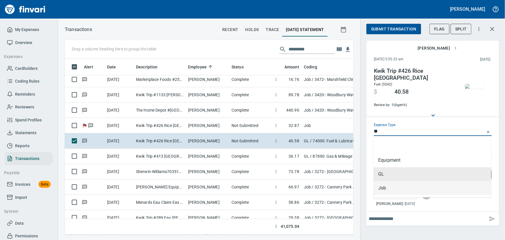
click at [384, 188] on li "Job" at bounding box center [433, 188] width 118 height 14
type input "***"
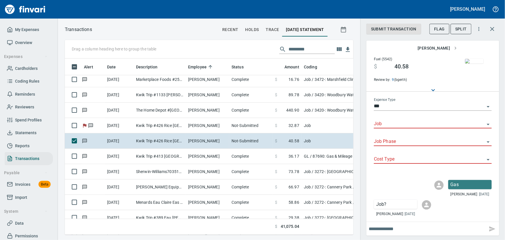
click at [404, 208] on input "text" at bounding box center [427, 228] width 117 height 9
type input "**********"
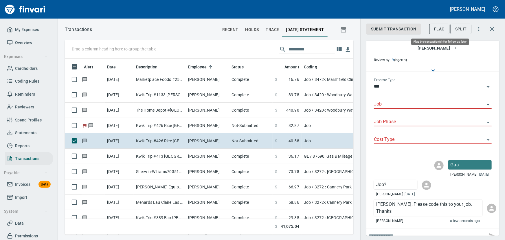
click at [404, 30] on span "Flag" at bounding box center [439, 28] width 11 height 7
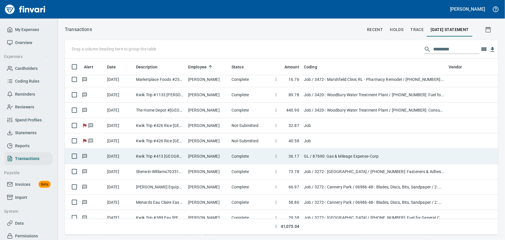
scroll to position [0, 0]
click at [133, 158] on td "[DATE]" at bounding box center [119, 155] width 29 height 15
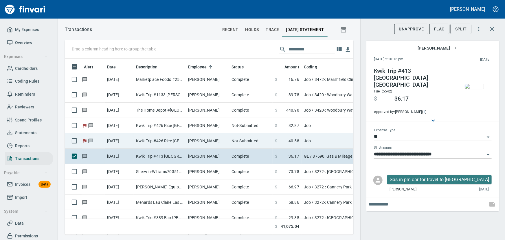
scroll to position [168, 281]
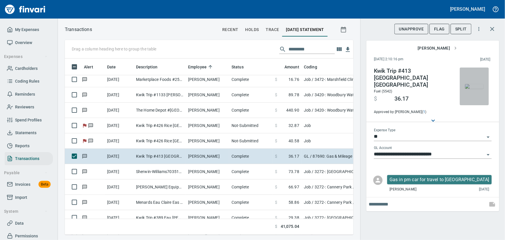
click at [404, 86] on img "button" at bounding box center [474, 86] width 19 height 5
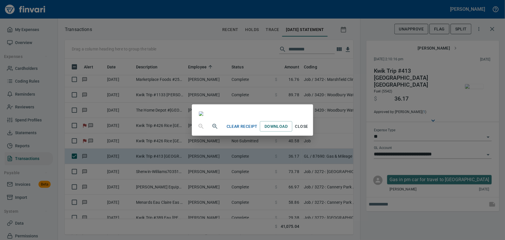
scroll to position [79, 0]
click at [309, 130] on span "Close" at bounding box center [302, 126] width 14 height 7
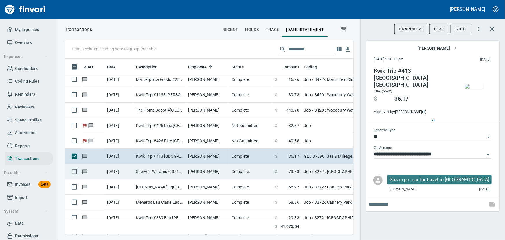
click at [147, 170] on td "Sherwin-Williams703516 Eau [PERSON_NAME]" at bounding box center [160, 171] width 52 height 15
type input "***"
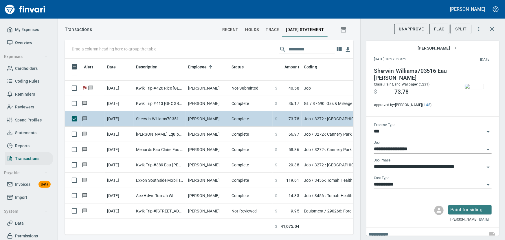
scroll to position [2763, 0]
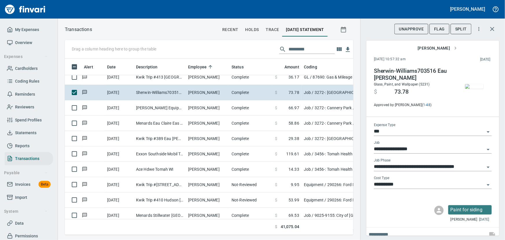
click at [404, 72] on button "button" at bounding box center [474, 86] width 29 height 38
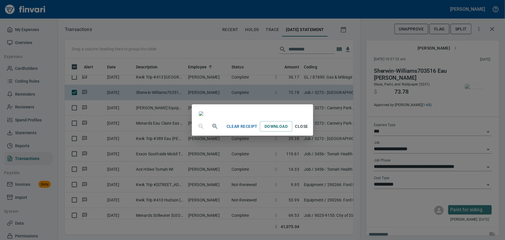
scroll to position [101, 0]
click at [309, 130] on span "Close" at bounding box center [302, 126] width 14 height 7
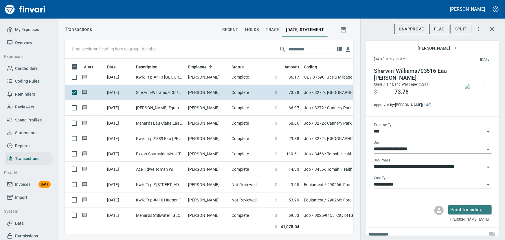
scroll to position [168, 281]
click at [404, 27] on span "Flag" at bounding box center [439, 28] width 11 height 7
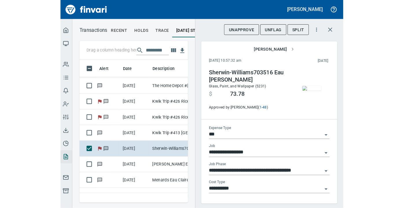
scroll to position [1, 1]
